Goal: Navigation & Orientation: Go to known website

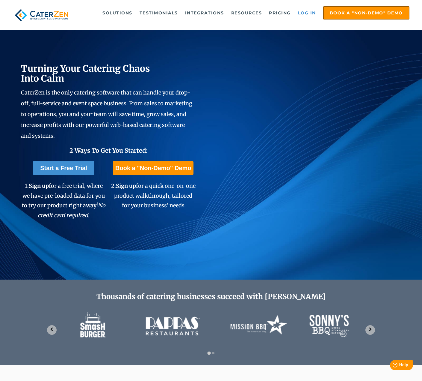
click at [311, 12] on link "Log in" at bounding box center [307, 13] width 24 height 12
click at [310, 11] on link "Log in" at bounding box center [307, 13] width 24 height 12
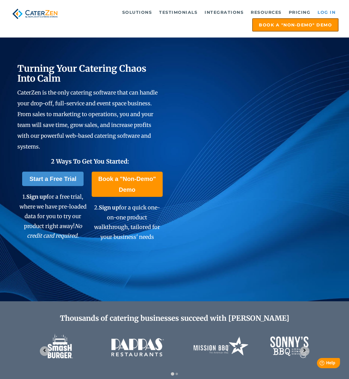
click at [326, 10] on link "Log in" at bounding box center [327, 12] width 24 height 12
